Goal: Task Accomplishment & Management: Complete application form

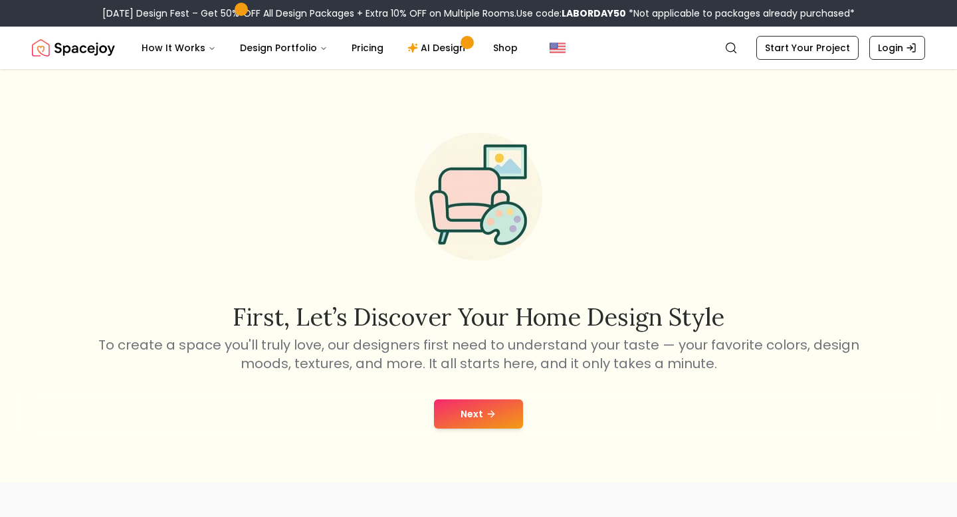
click at [497, 393] on div "Next" at bounding box center [479, 414] width 936 height 51
click at [477, 400] on button "Next" at bounding box center [478, 413] width 89 height 29
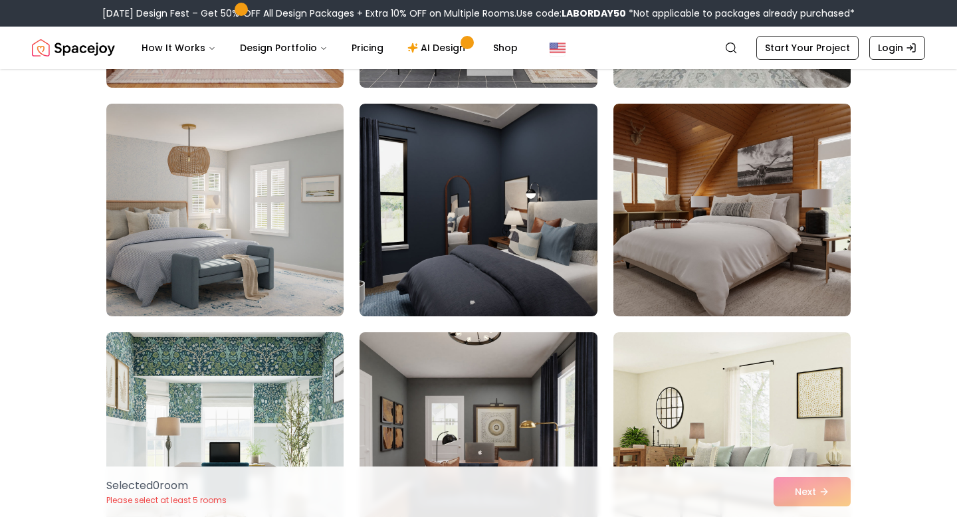
scroll to position [1908, 0]
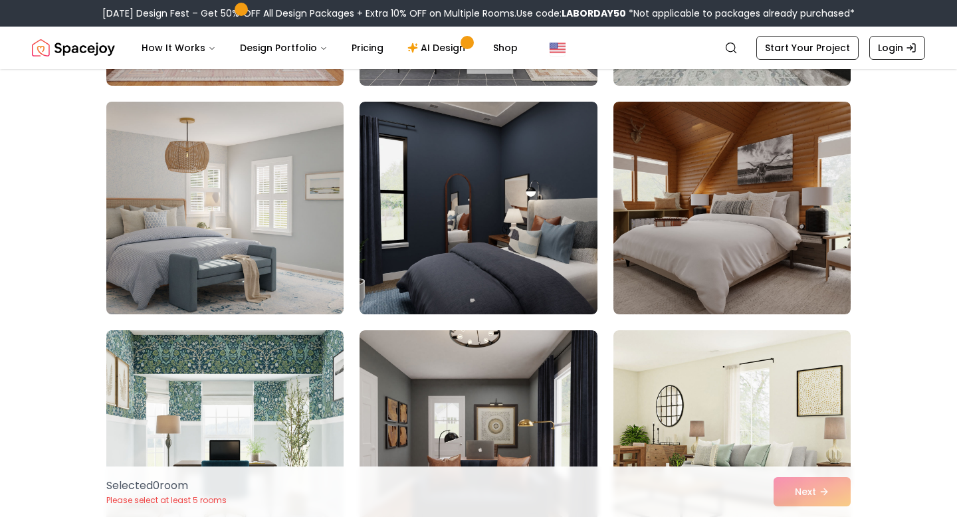
click at [244, 282] on img at bounding box center [224, 207] width 249 height 223
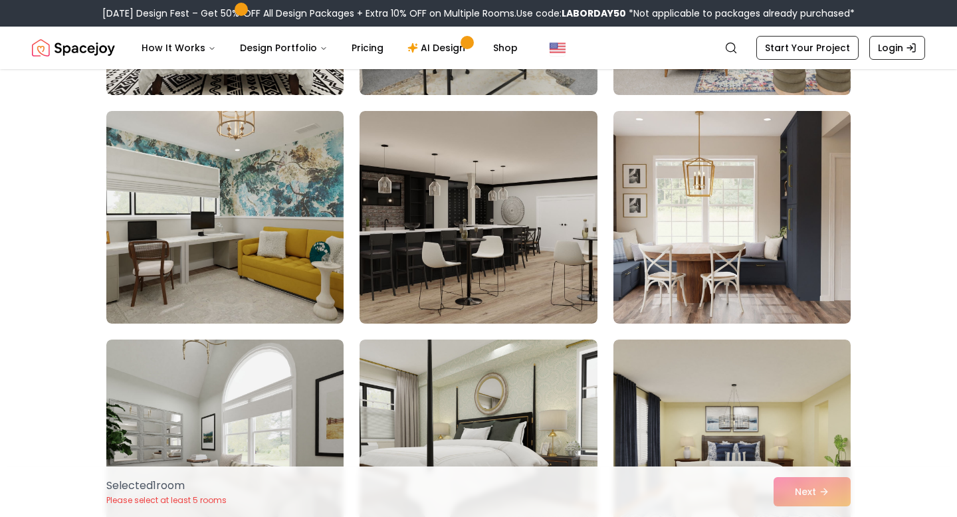
scroll to position [3048, 0]
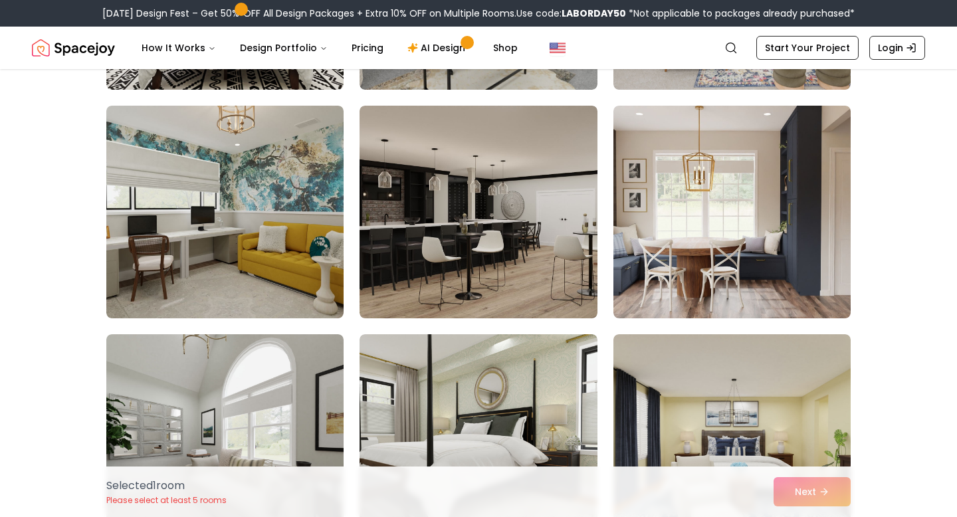
click at [484, 243] on img at bounding box center [478, 212] width 237 height 213
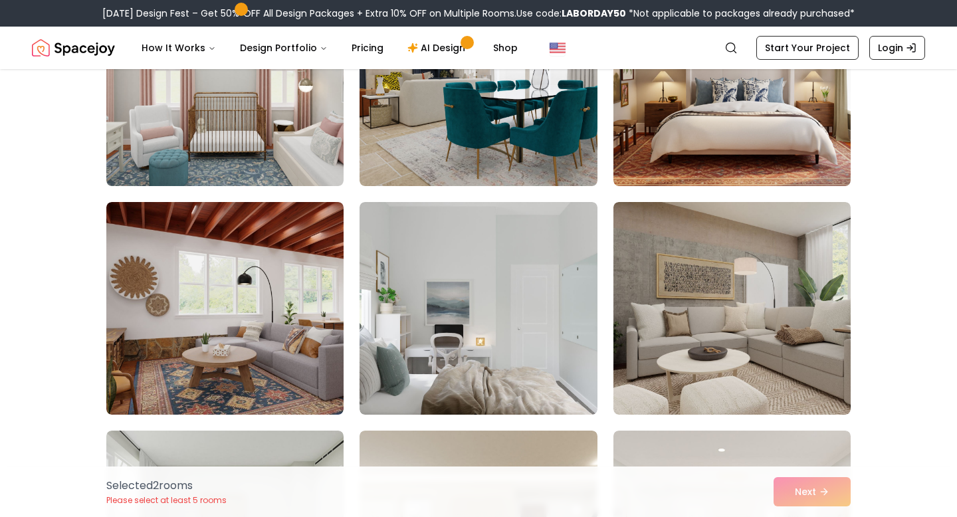
scroll to position [3641, 0]
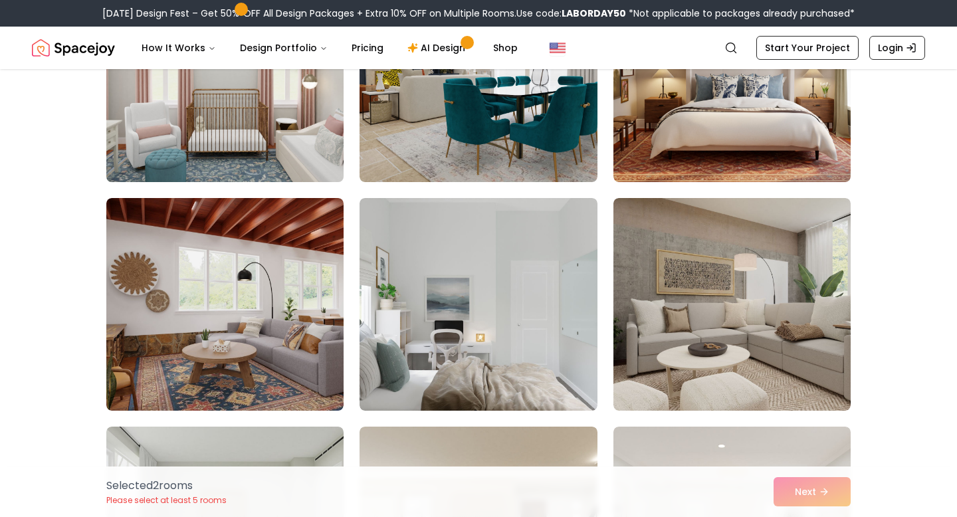
click at [263, 101] on img at bounding box center [224, 75] width 249 height 223
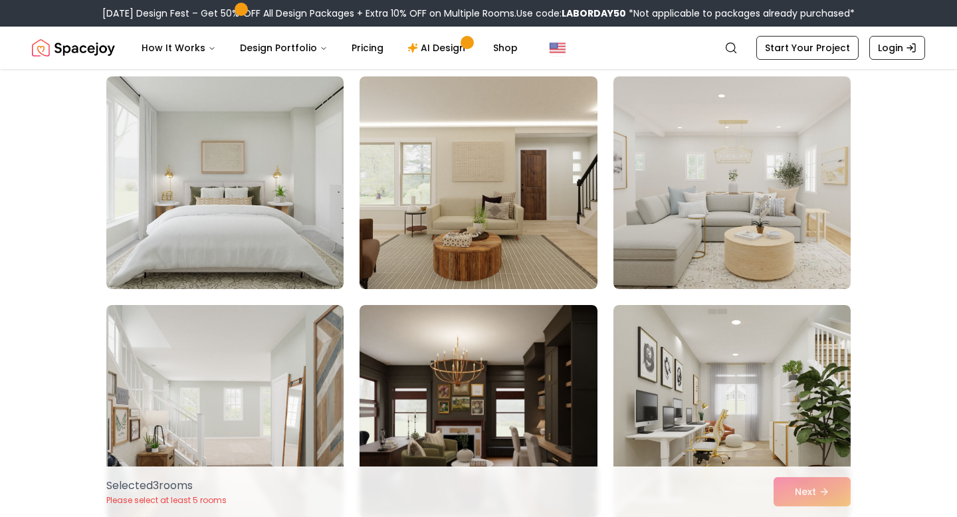
scroll to position [3992, 0]
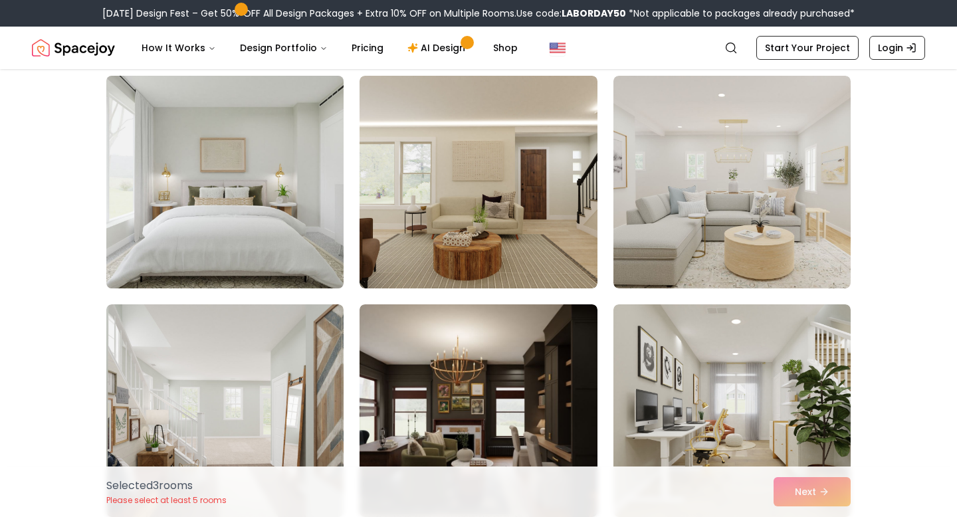
click at [279, 218] on img at bounding box center [224, 181] width 249 height 223
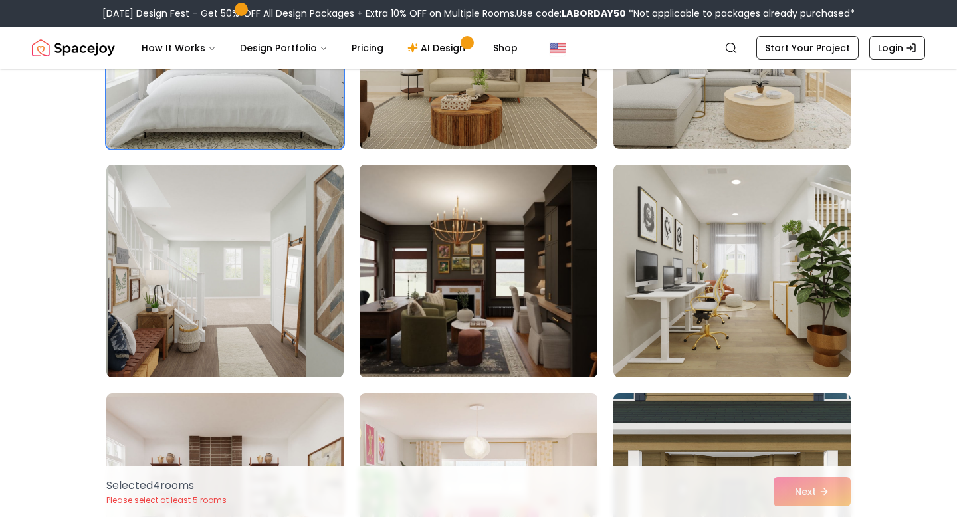
scroll to position [4131, 0]
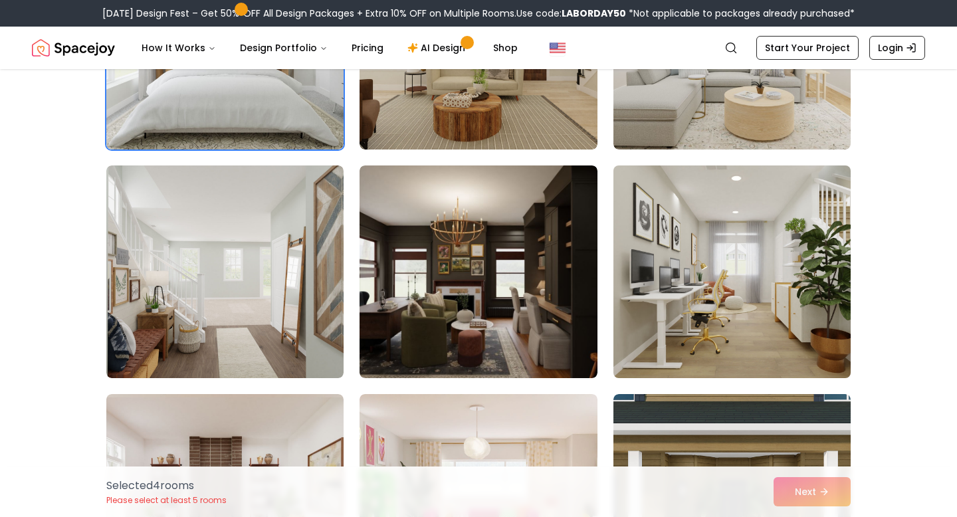
click at [806, 294] on img at bounding box center [732, 271] width 249 height 223
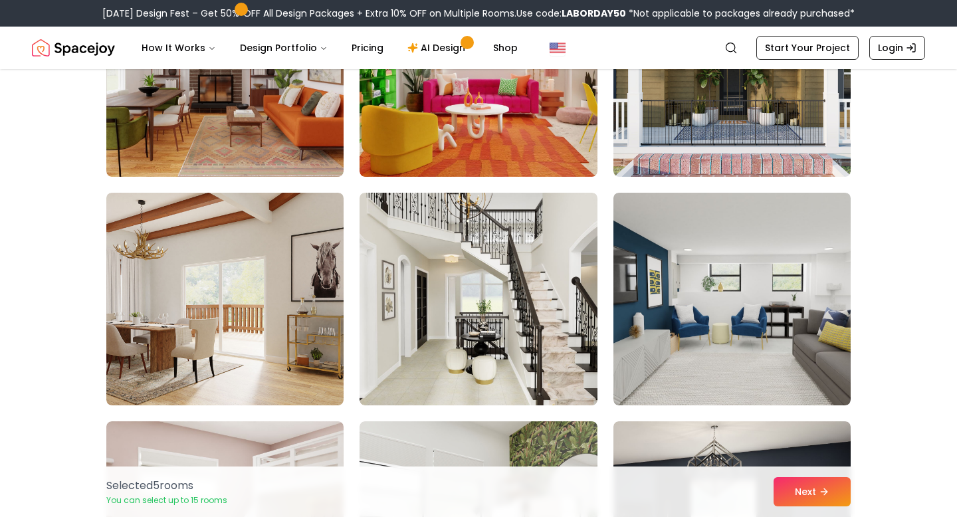
scroll to position [4578, 0]
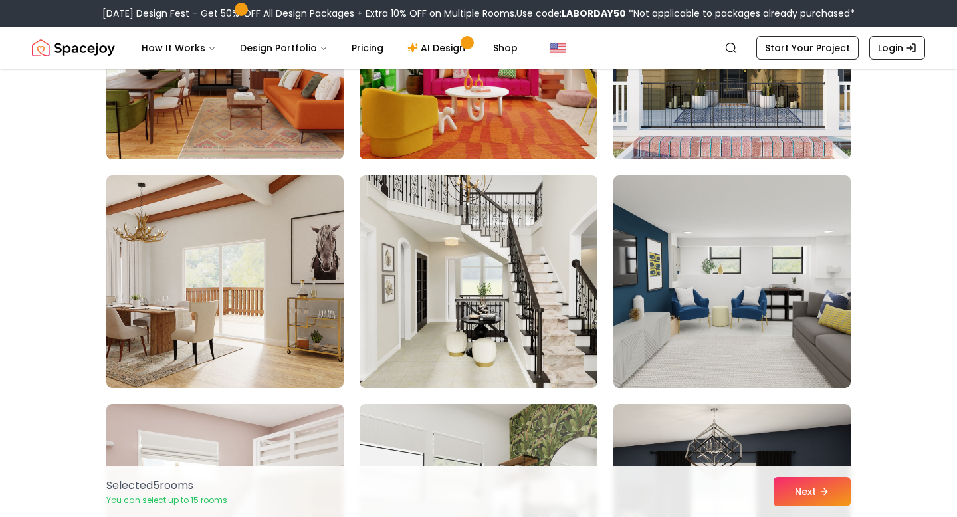
click at [449, 266] on img at bounding box center [478, 281] width 237 height 213
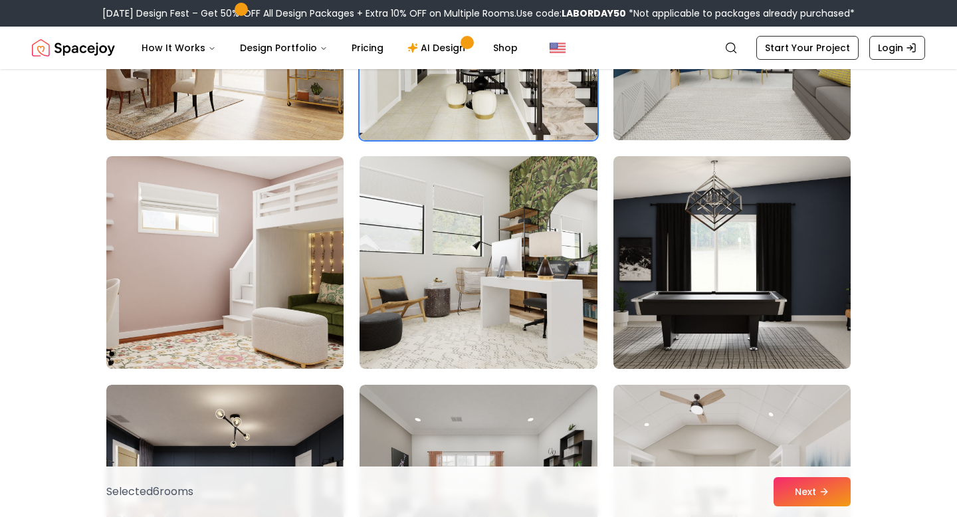
scroll to position [4828, 0]
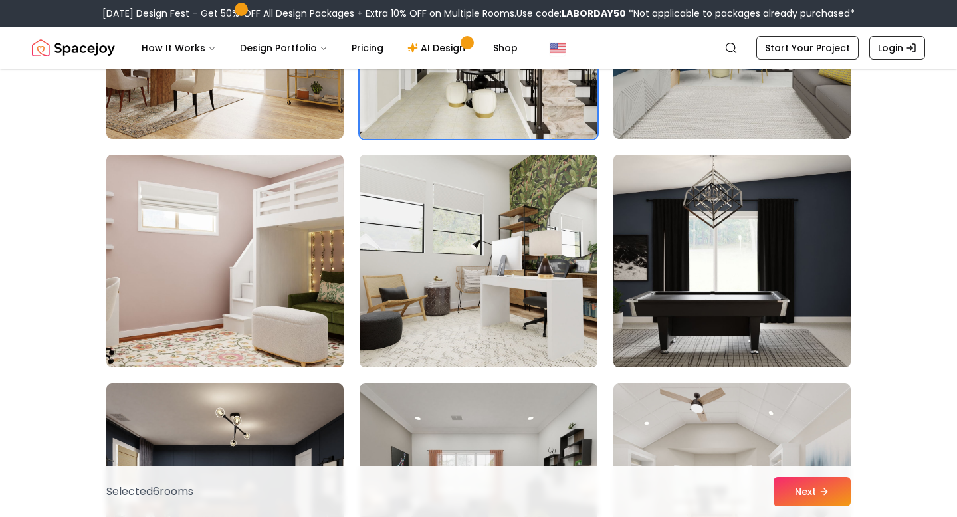
click at [653, 310] on img at bounding box center [732, 261] width 249 height 223
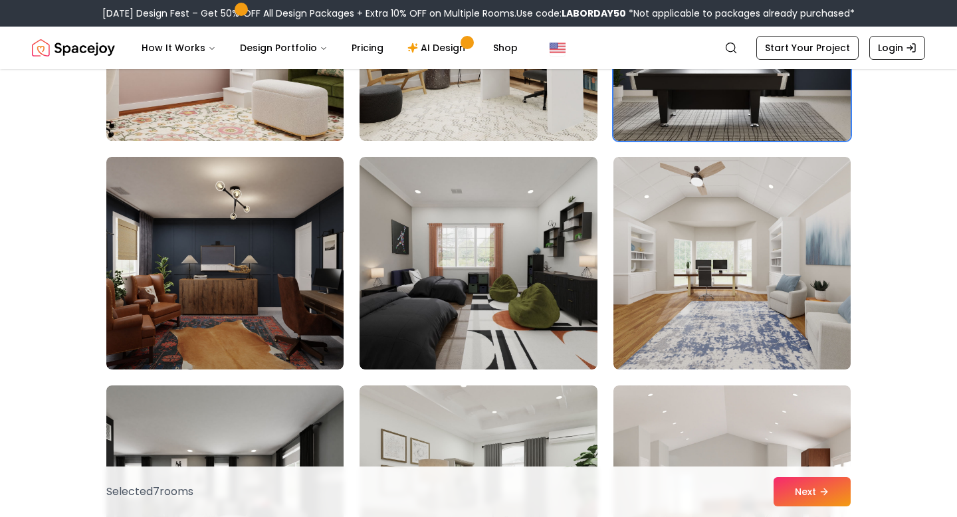
scroll to position [5076, 0]
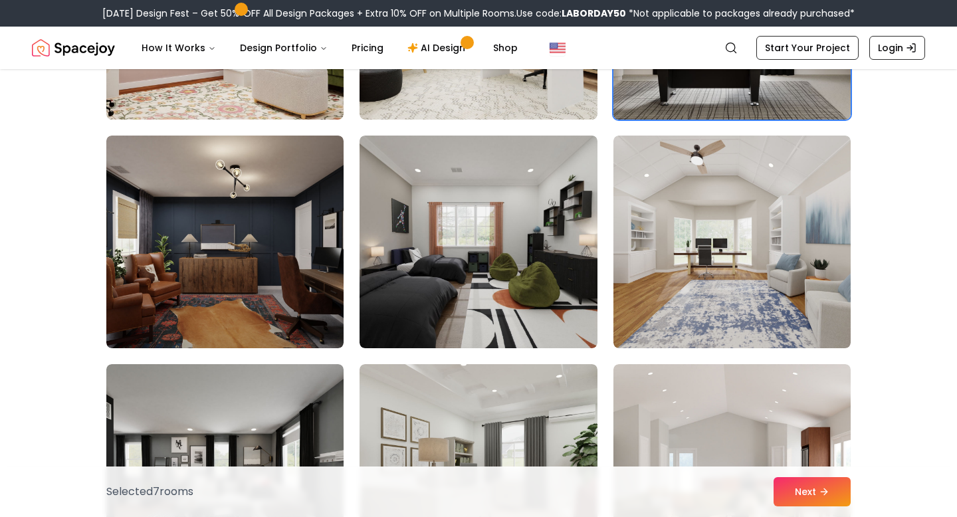
click at [653, 310] on img at bounding box center [732, 242] width 237 height 213
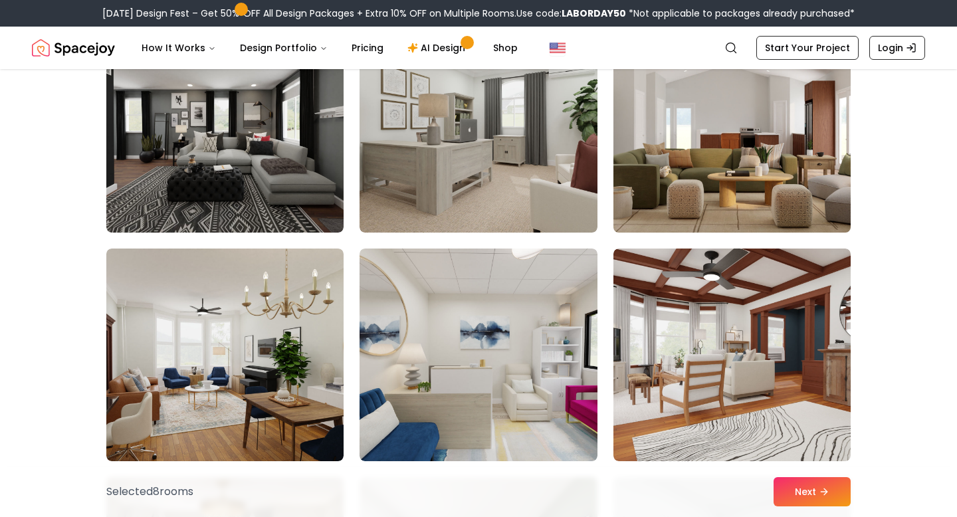
scroll to position [5422, 0]
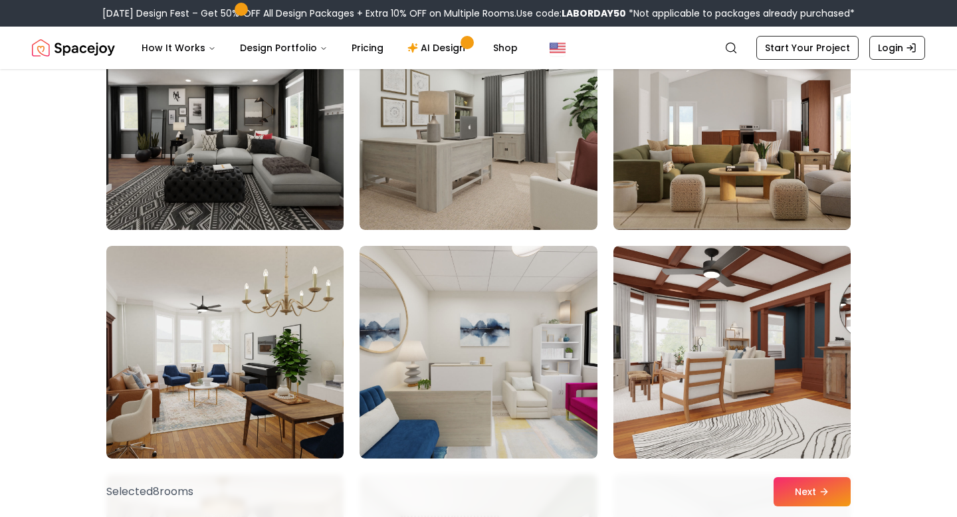
click at [175, 141] on img at bounding box center [224, 123] width 249 height 223
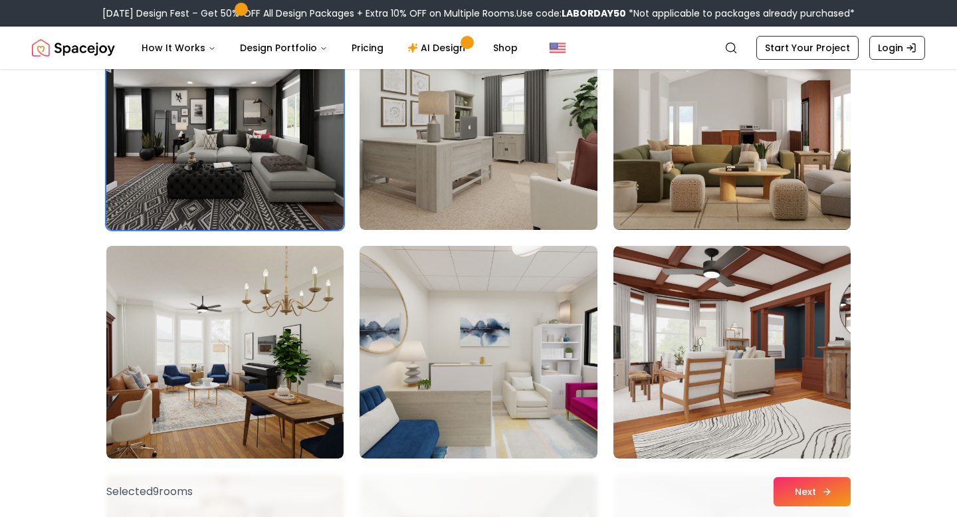
click at [818, 493] on button "Next" at bounding box center [812, 491] width 77 height 29
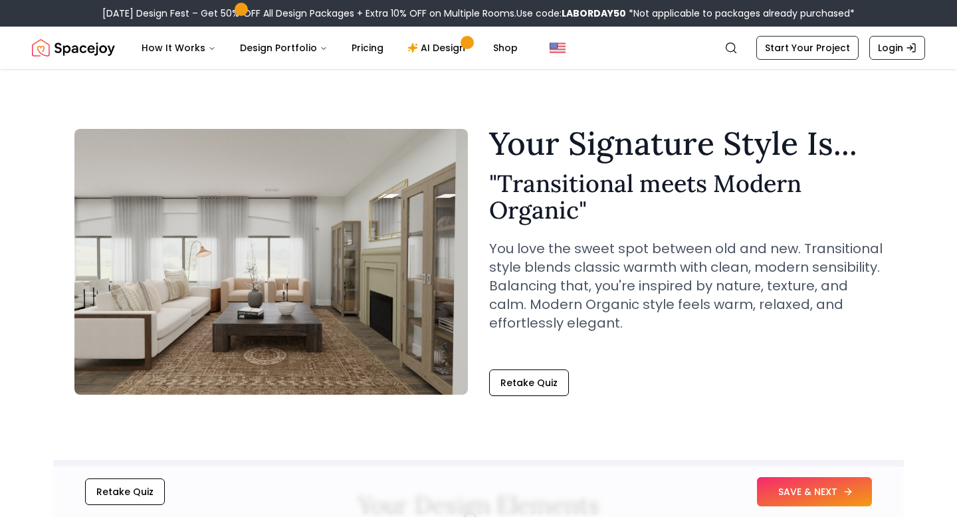
click at [810, 489] on button "SAVE & NEXT" at bounding box center [814, 491] width 115 height 29
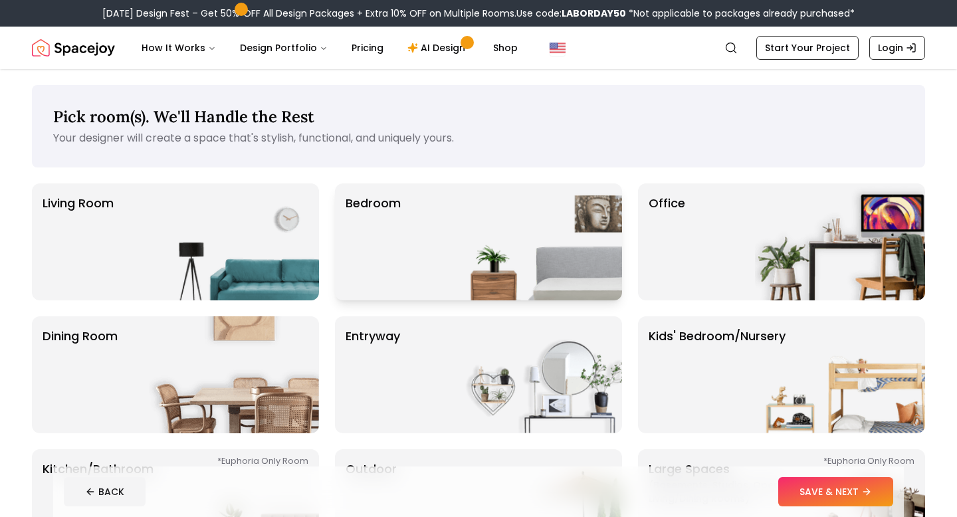
click at [514, 231] on img at bounding box center [537, 241] width 170 height 117
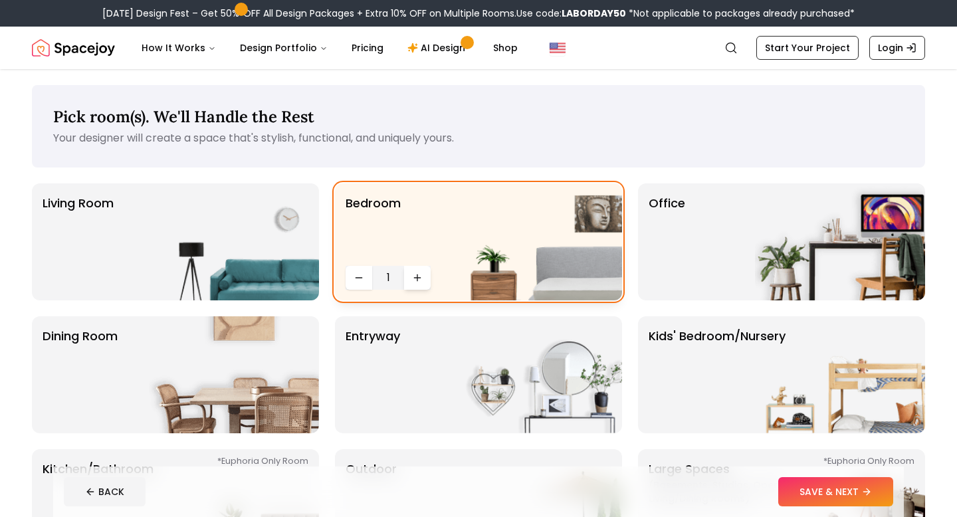
click at [414, 281] on icon "Increase quantity" at bounding box center [417, 278] width 11 height 11
click at [358, 277] on icon "Decrease quantity" at bounding box center [359, 278] width 11 height 11
click at [408, 281] on button "Increase quantity" at bounding box center [417, 278] width 27 height 24
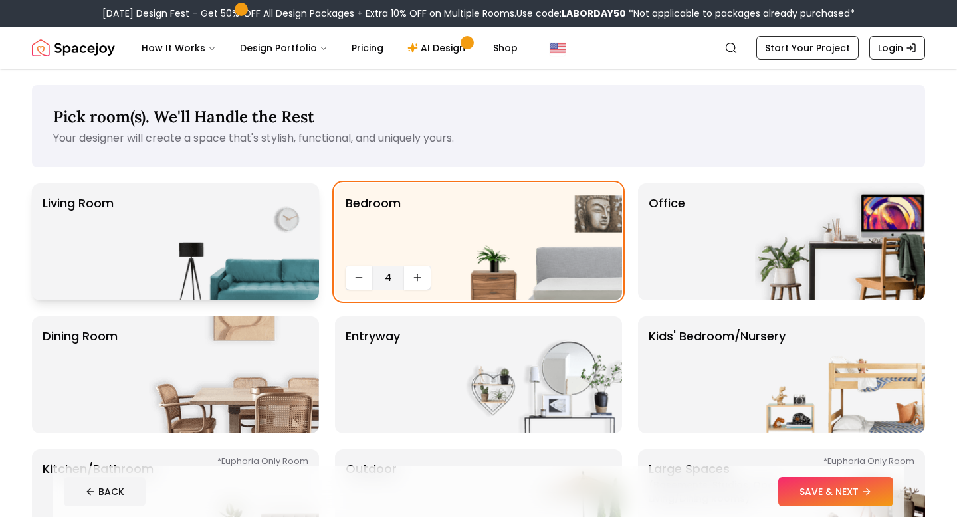
click at [269, 259] on img at bounding box center [234, 241] width 170 height 117
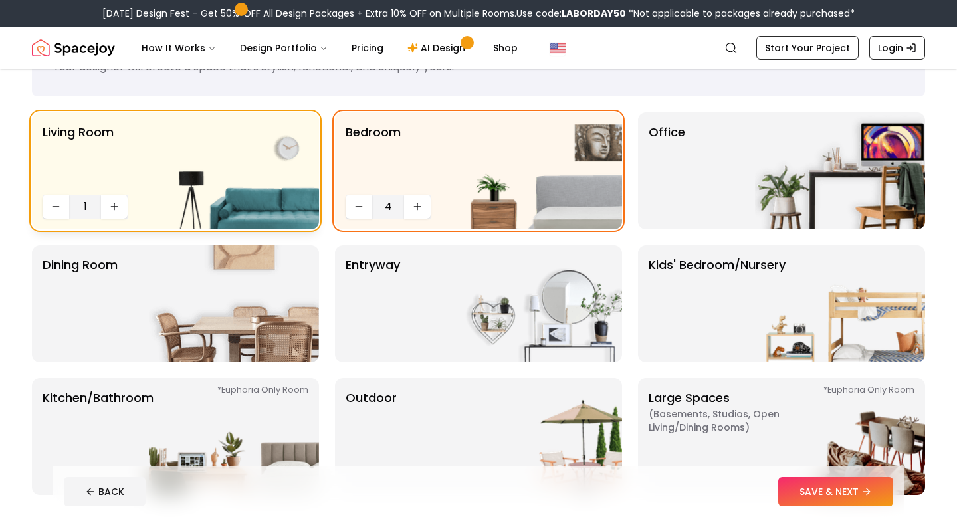
scroll to position [92, 0]
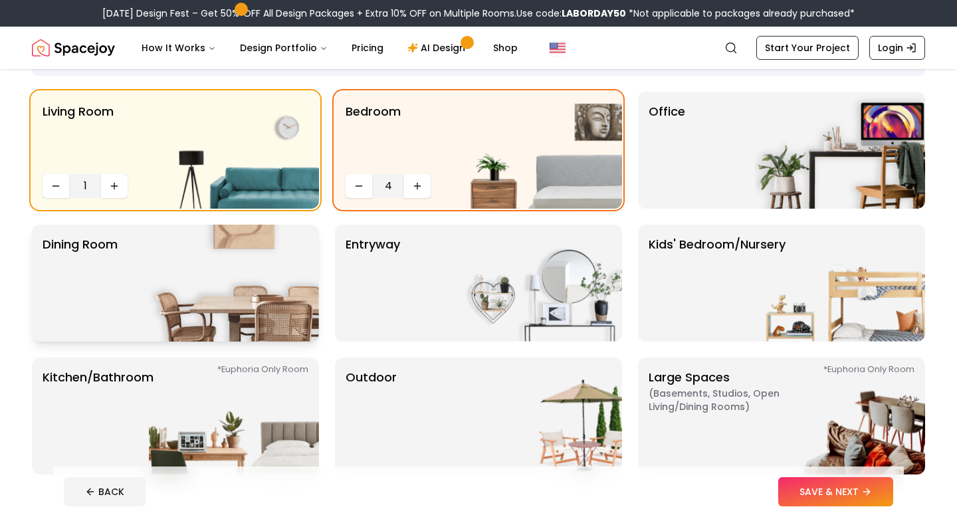
click at [205, 310] on img at bounding box center [234, 283] width 170 height 117
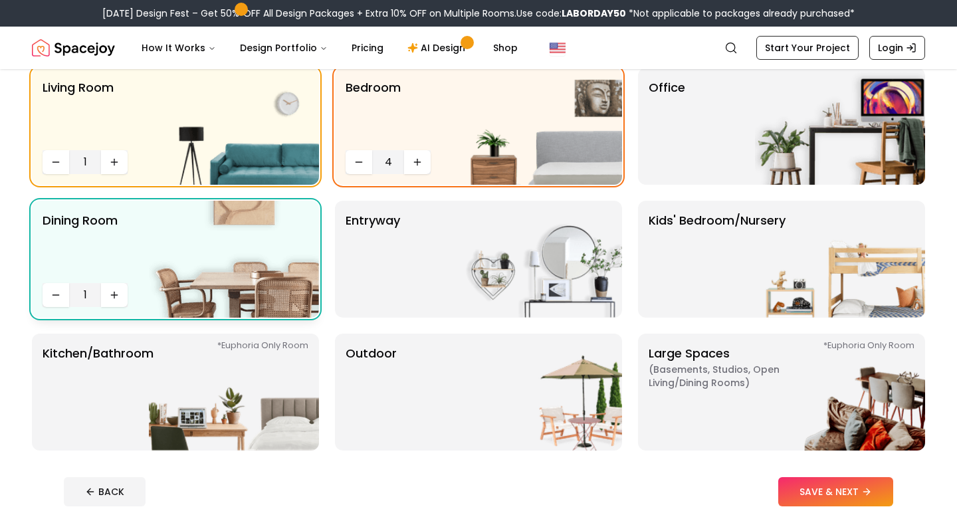
scroll to position [121, 0]
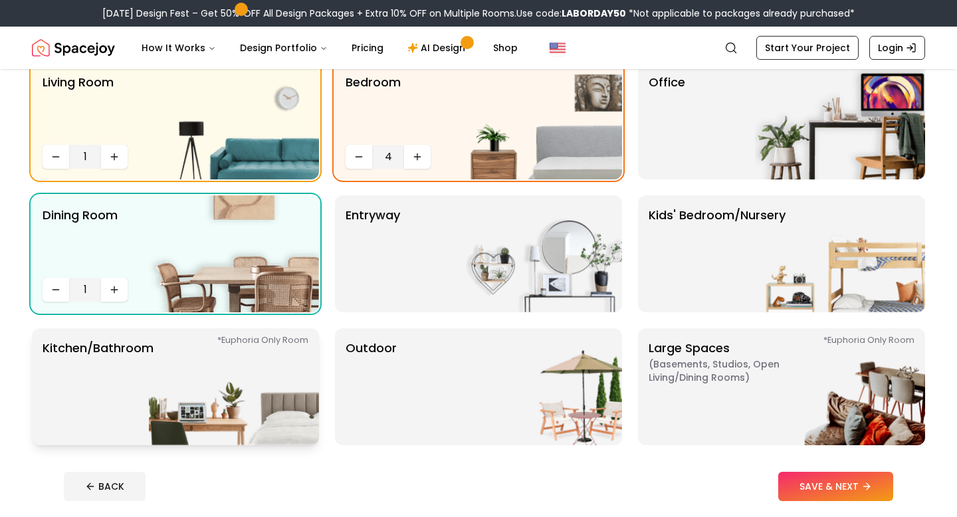
click at [213, 374] on img at bounding box center [234, 386] width 170 height 117
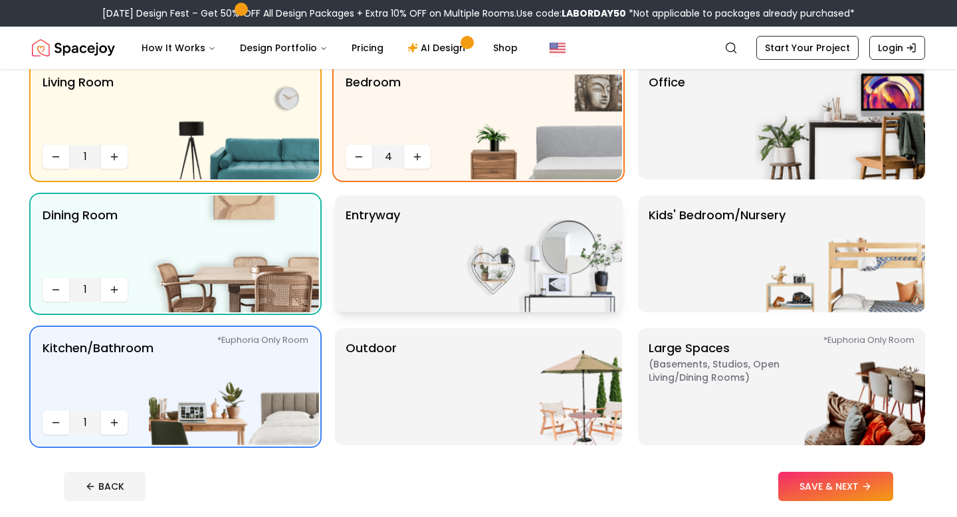
click at [452, 277] on img at bounding box center [537, 253] width 170 height 117
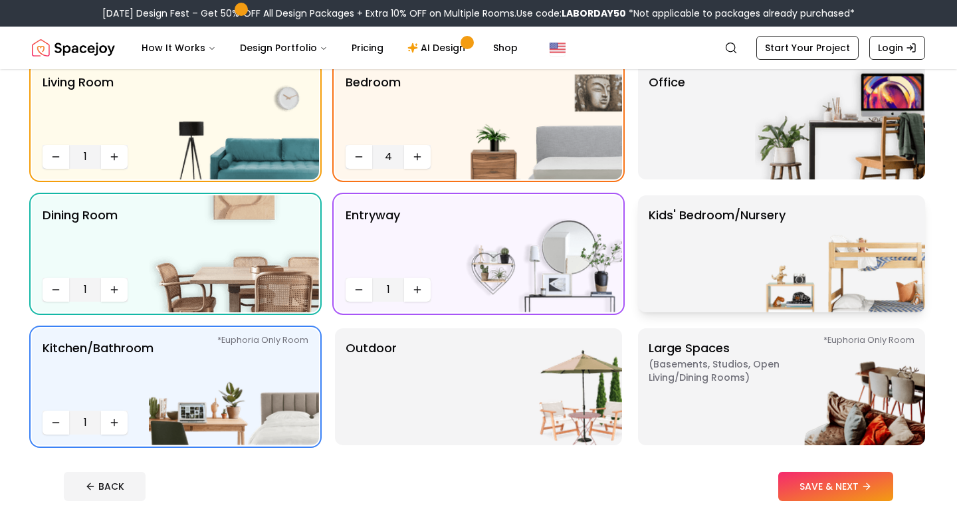
click at [764, 244] on img at bounding box center [840, 253] width 170 height 117
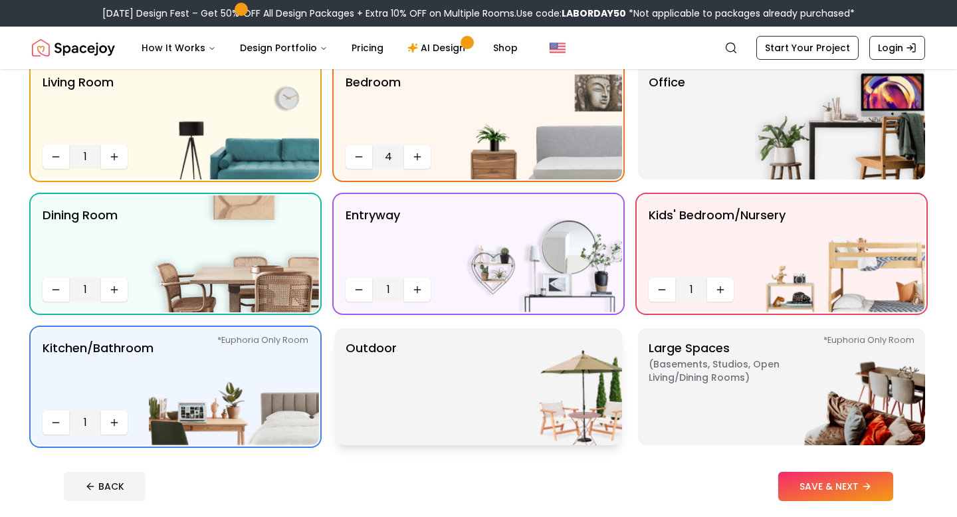
click at [522, 378] on img at bounding box center [537, 386] width 170 height 117
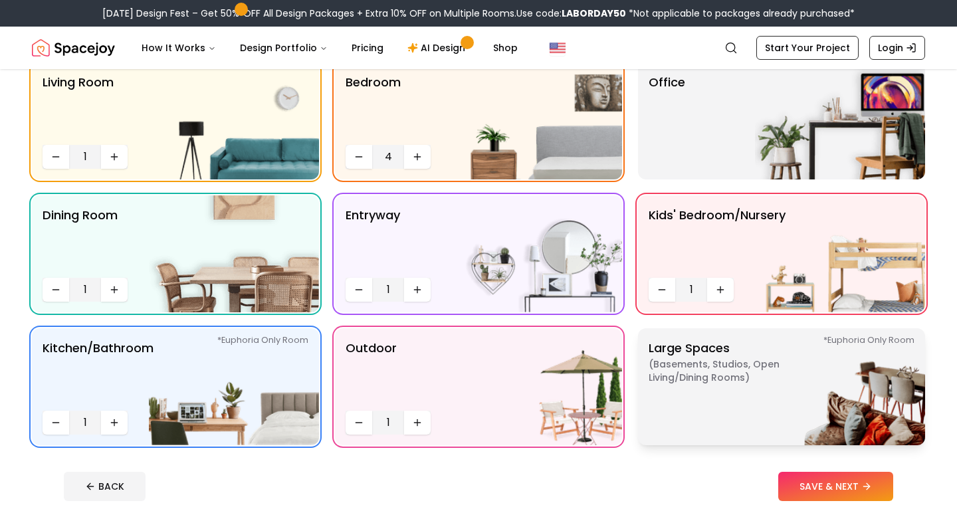
click at [671, 386] on p "Large Spaces ( Basements, Studios, Open living/dining rooms ) *Euphoria Only Ro…" at bounding box center [732, 387] width 166 height 96
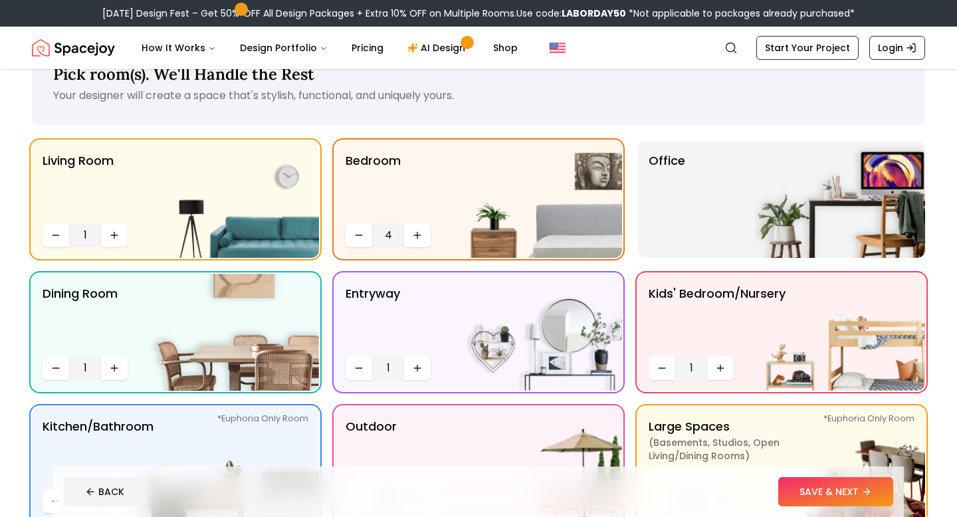
scroll to position [0, 0]
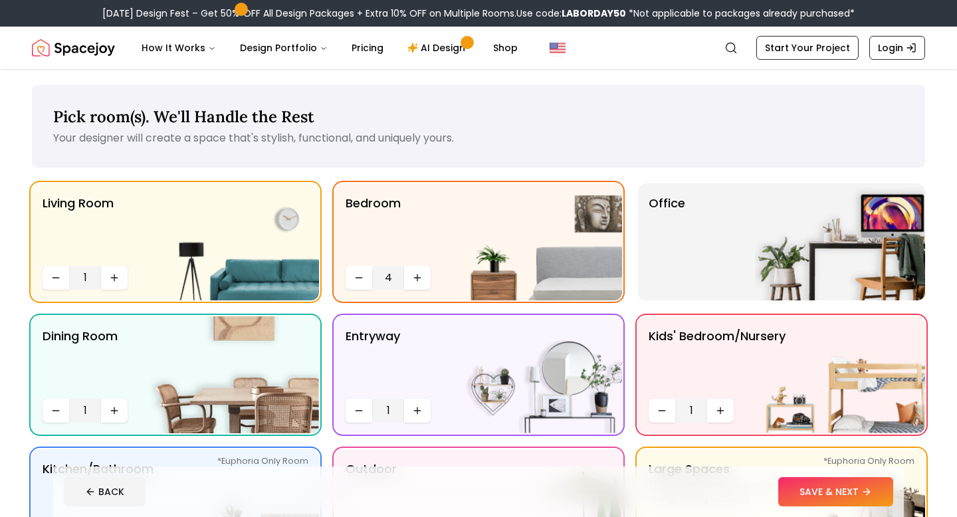
click at [697, 313] on div "Living Room 1 Bedroom 4 Office Dining Room 1 entryway 1 Kids' Bedroom/Nursery 1…" at bounding box center [478, 374] width 893 height 383
click at [696, 279] on div "Office" at bounding box center [781, 241] width 287 height 117
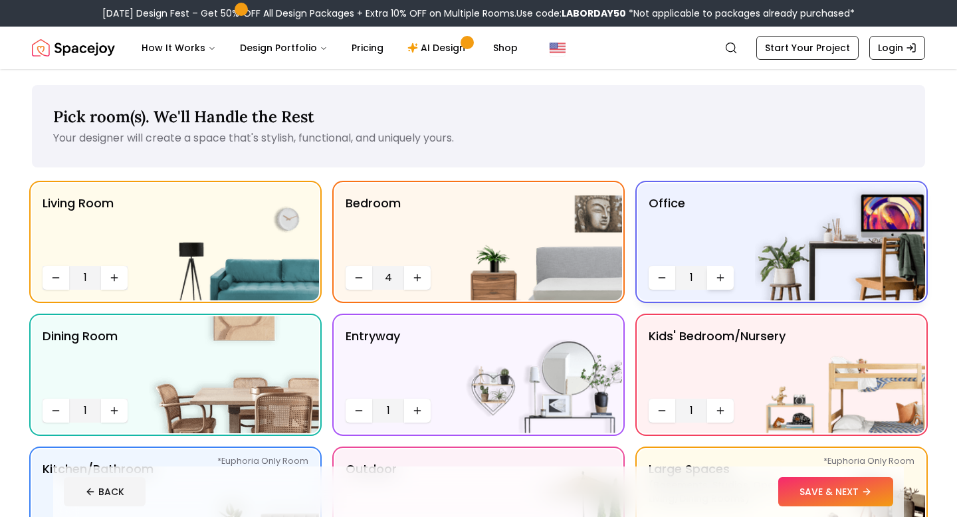
click at [718, 278] on icon "Increase quantity" at bounding box center [720, 278] width 6 height 0
click at [815, 490] on button "SAVE & NEXT" at bounding box center [835, 491] width 115 height 29
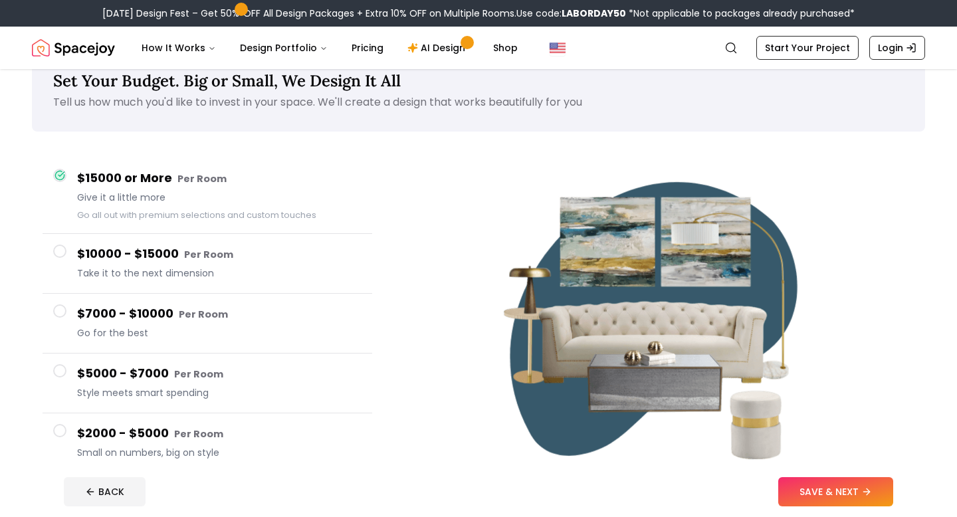
scroll to position [38, 0]
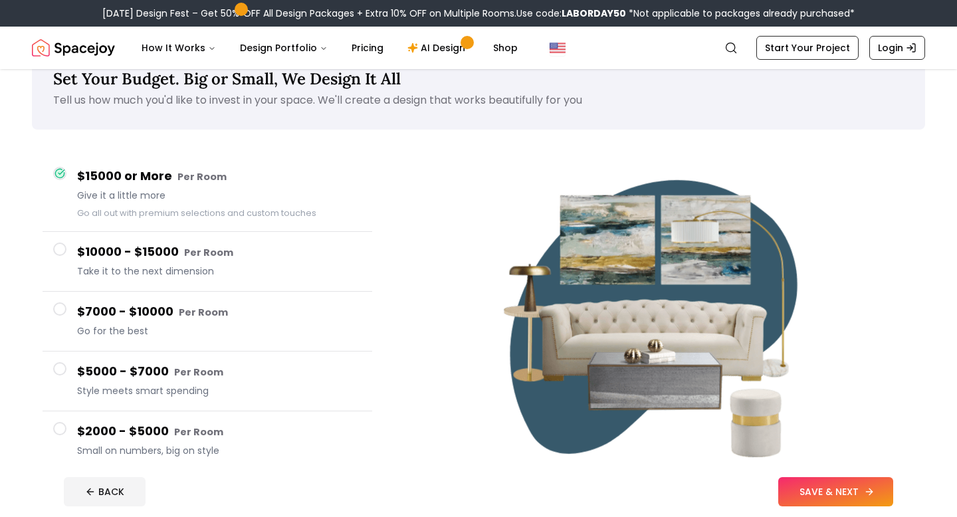
click at [806, 499] on button "SAVE & NEXT" at bounding box center [835, 491] width 115 height 29
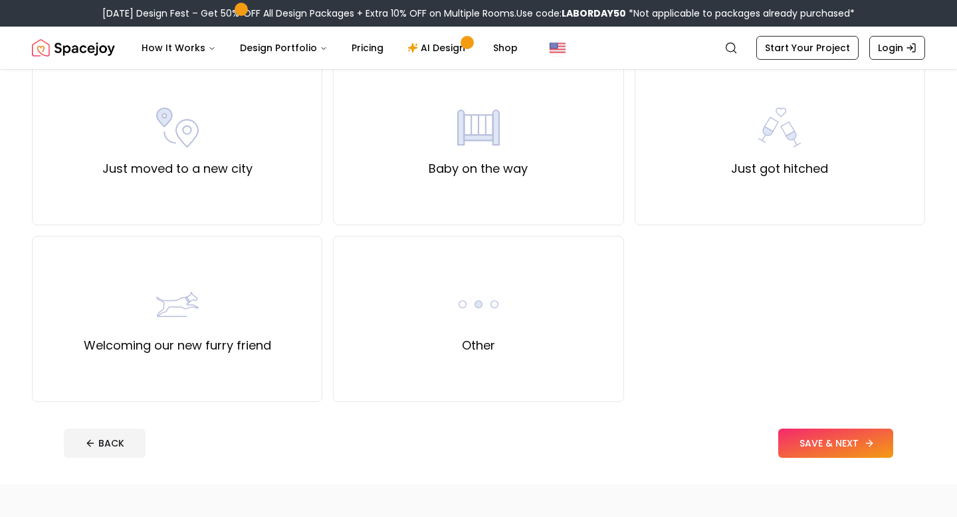
scroll to position [479, 0]
click at [494, 343] on label "Other" at bounding box center [478, 345] width 33 height 19
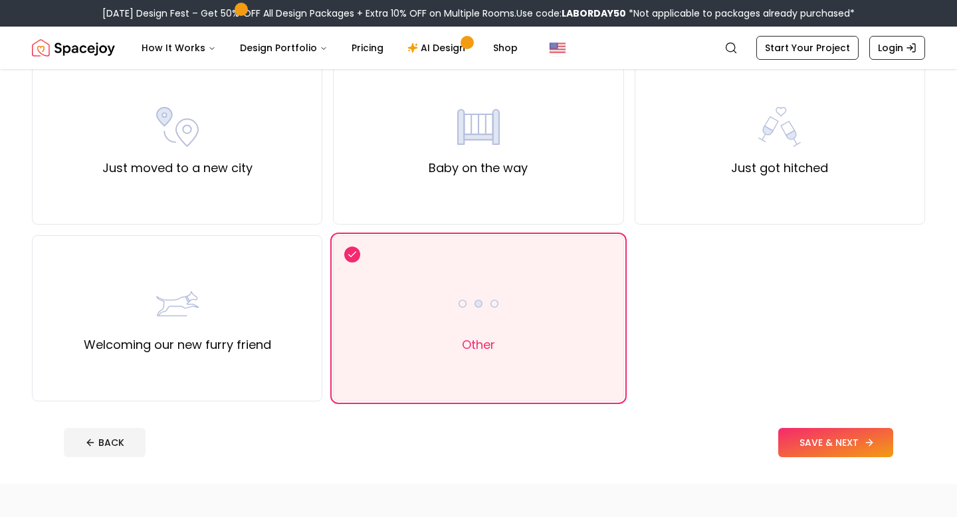
click at [831, 443] on button "SAVE & NEXT" at bounding box center [835, 442] width 115 height 29
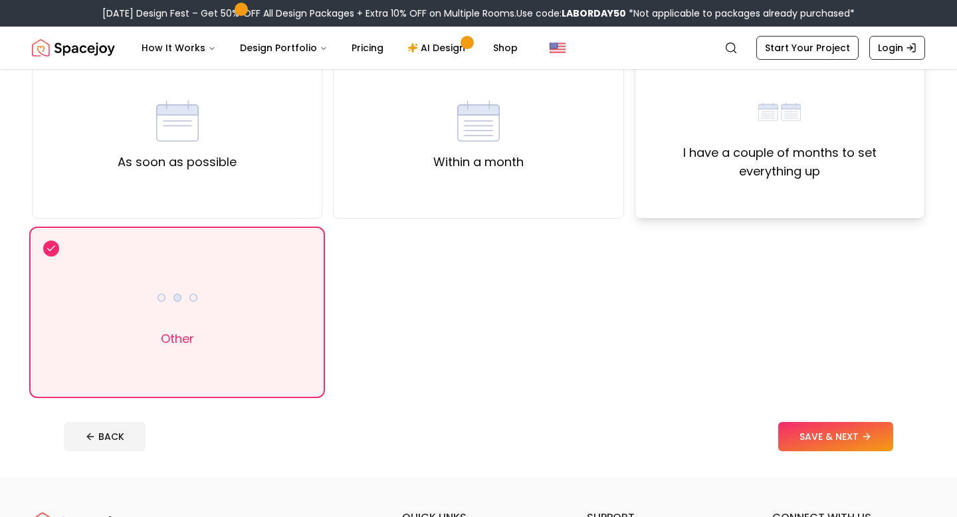
scroll to position [142, 0]
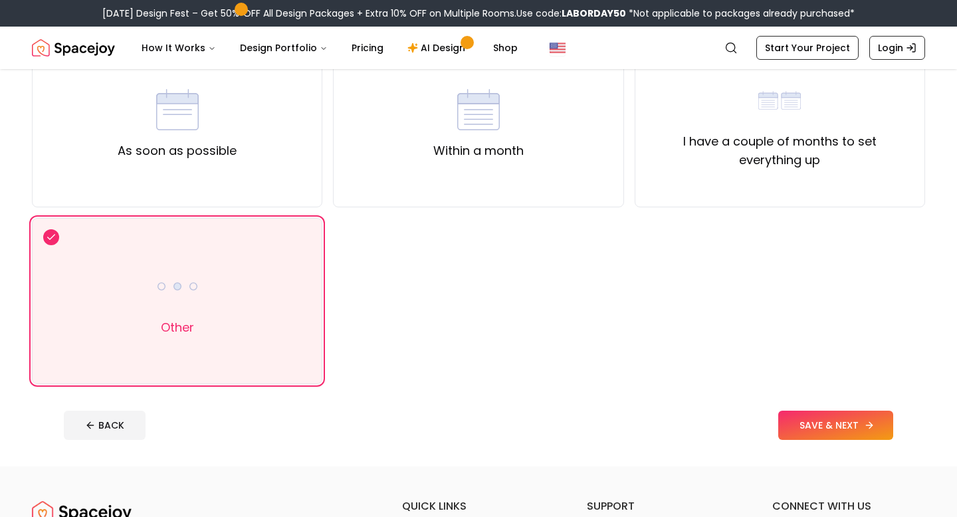
click at [815, 422] on button "SAVE & NEXT" at bounding box center [835, 425] width 115 height 29
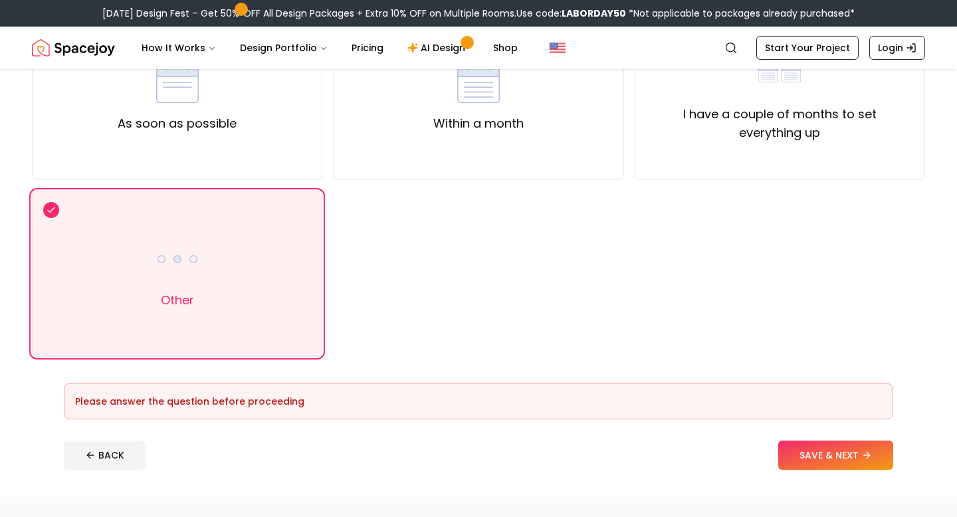
scroll to position [187, 0]
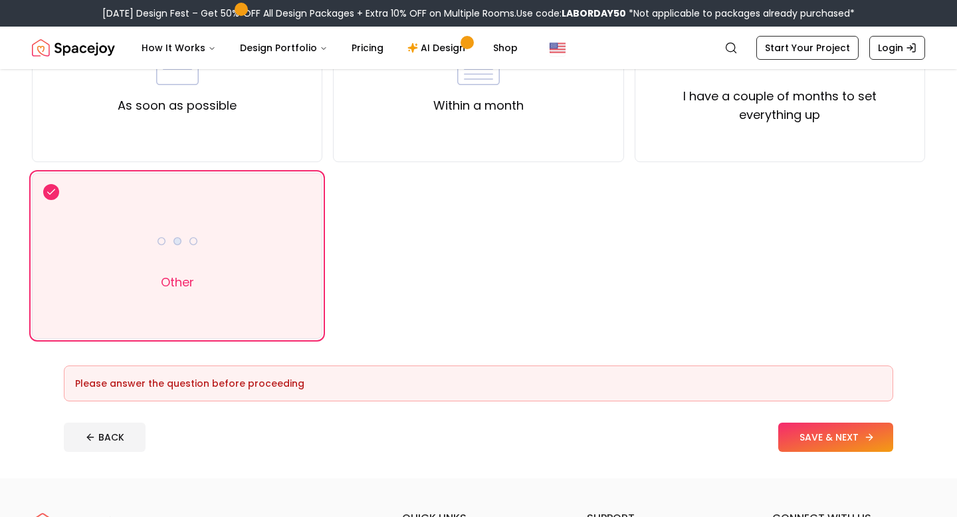
click at [825, 449] on button "SAVE & NEXT" at bounding box center [835, 437] width 115 height 29
click at [251, 267] on div "Other" at bounding box center [177, 256] width 290 height 166
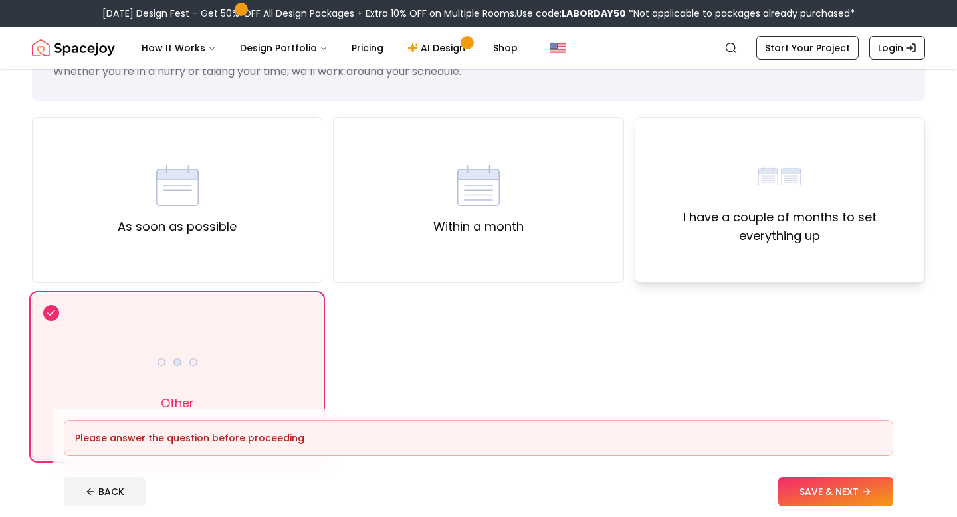
scroll to position [78, 0]
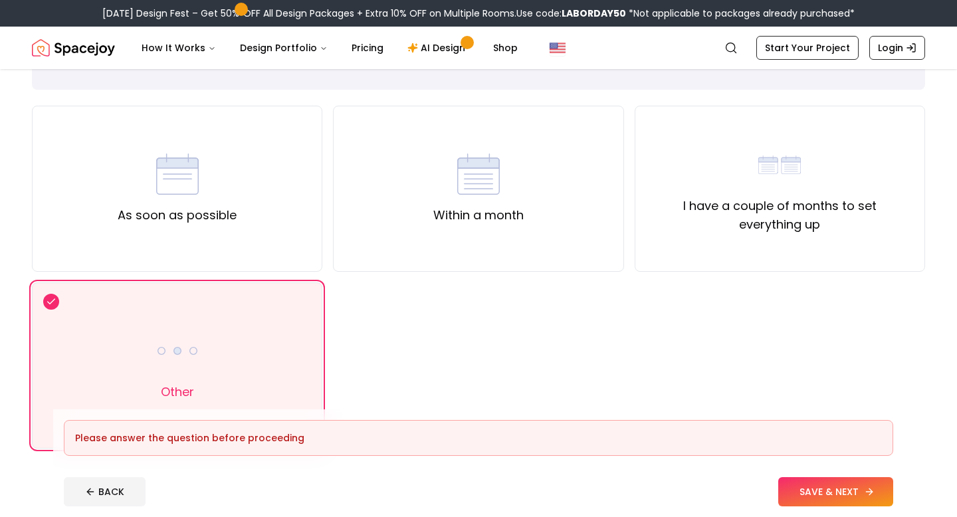
click at [832, 497] on button "SAVE & NEXT" at bounding box center [835, 491] width 115 height 29
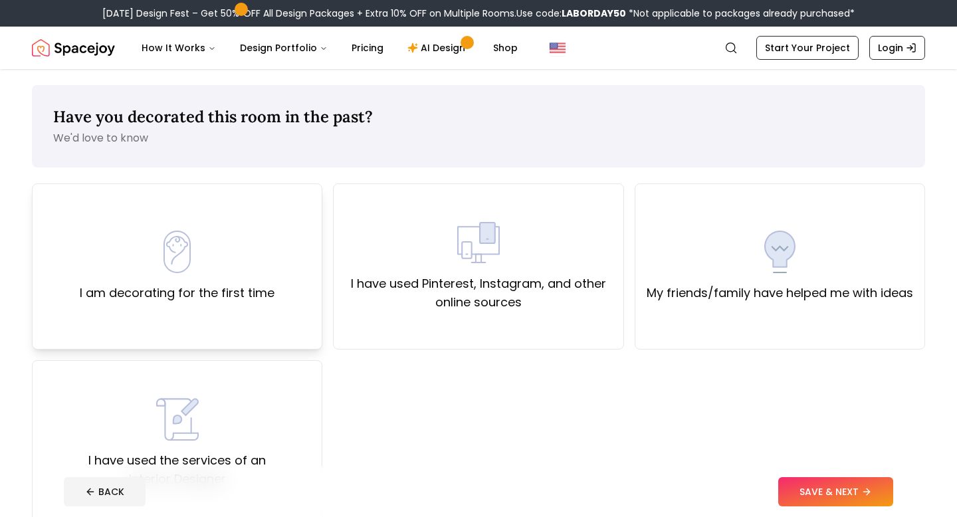
click at [156, 305] on div "I am decorating for the first time" at bounding box center [177, 266] width 290 height 166
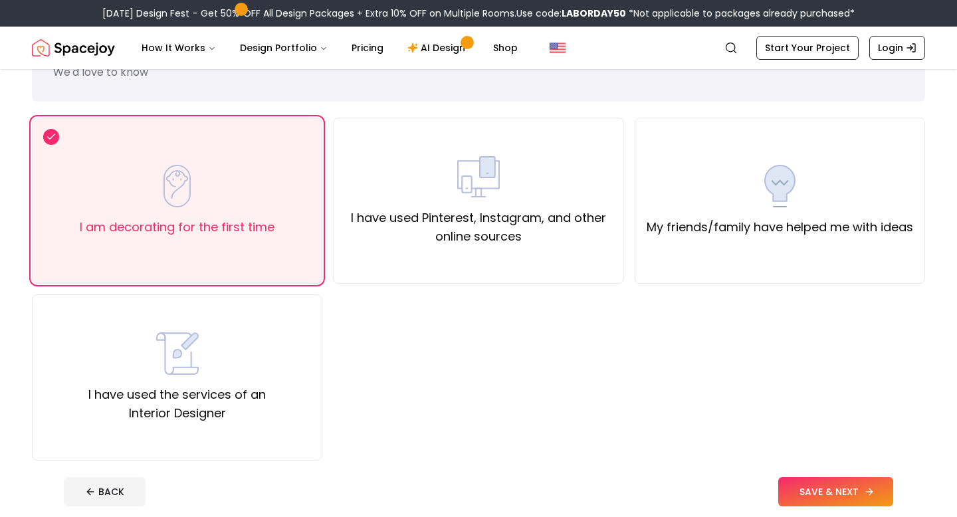
scroll to position [64, 0]
click at [793, 487] on button "SAVE & NEXT" at bounding box center [835, 491] width 115 height 29
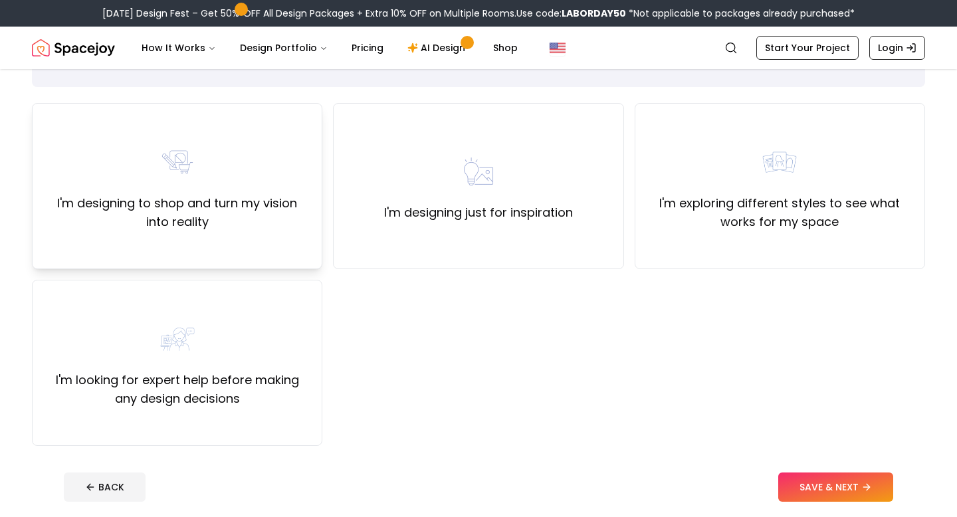
scroll to position [78, 0]
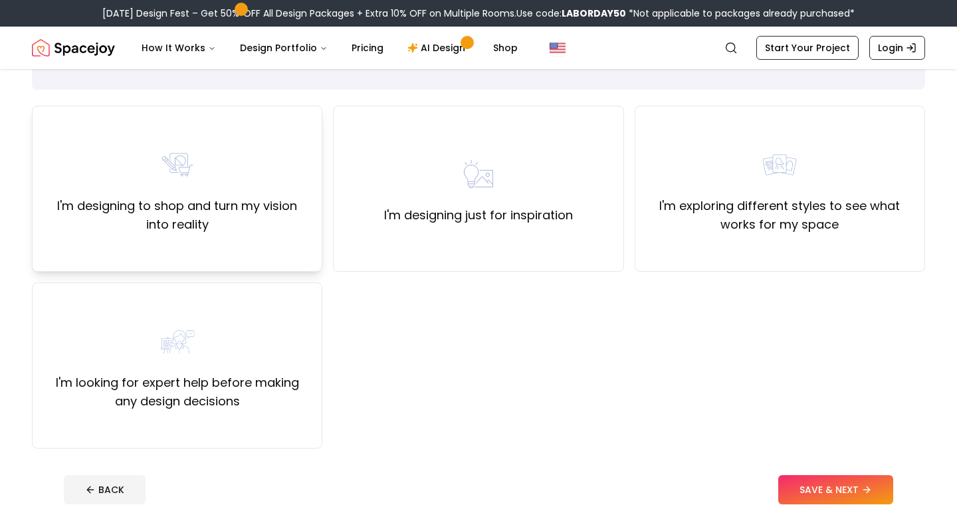
click at [249, 243] on div "I'm designing to shop and turn my vision into reality" at bounding box center [177, 189] width 290 height 166
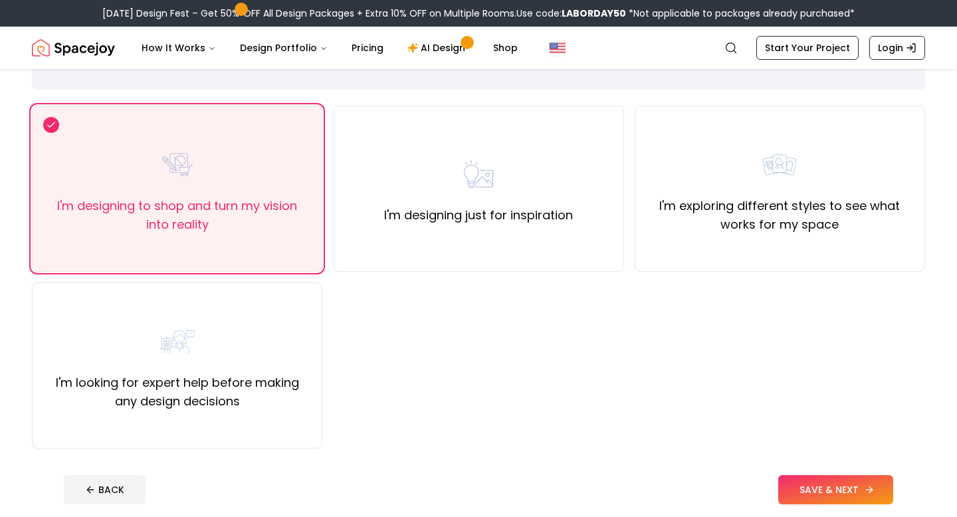
click at [790, 485] on button "SAVE & NEXT" at bounding box center [835, 489] width 115 height 29
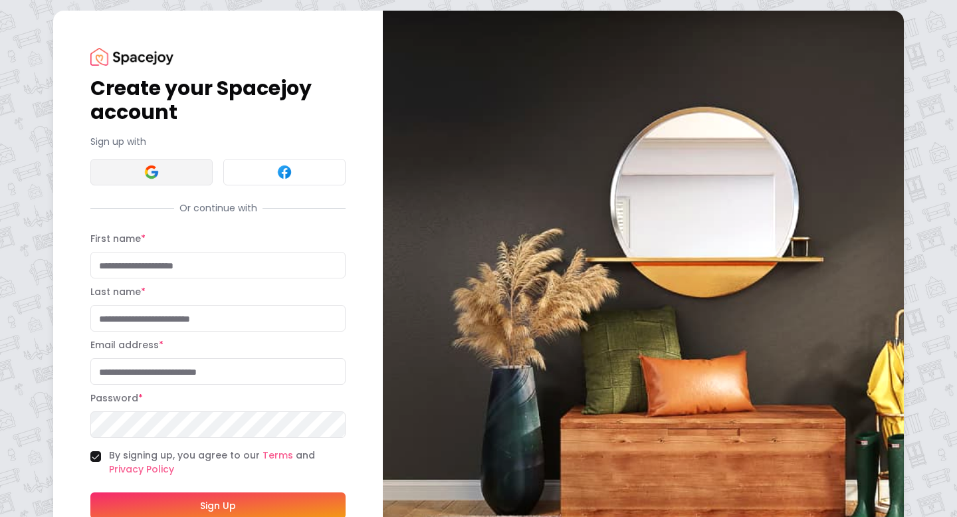
click at [155, 176] on img at bounding box center [152, 172] width 16 height 16
